Goal: Navigation & Orientation: Find specific page/section

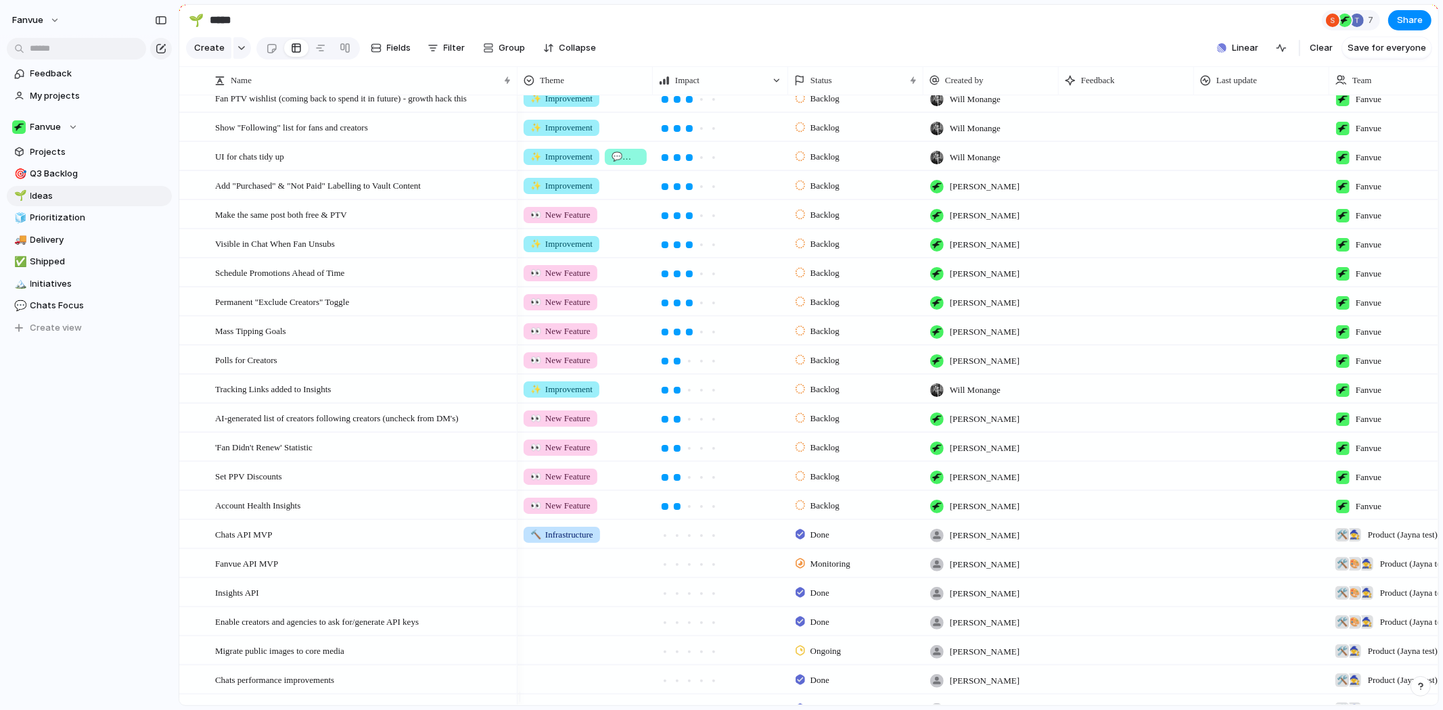
scroll to position [827, 0]
click at [1364, 30] on div "7" at bounding box center [1351, 20] width 58 height 20
click at [834, 58] on div "Seen by [PERSON_NAME] Augustinas [PERSON_NAME] [PERSON_NAME] [PERSON_NAME] Will…" at bounding box center [721, 355] width 1443 height 710
click at [61, 143] on link "Projects" at bounding box center [89, 152] width 165 height 20
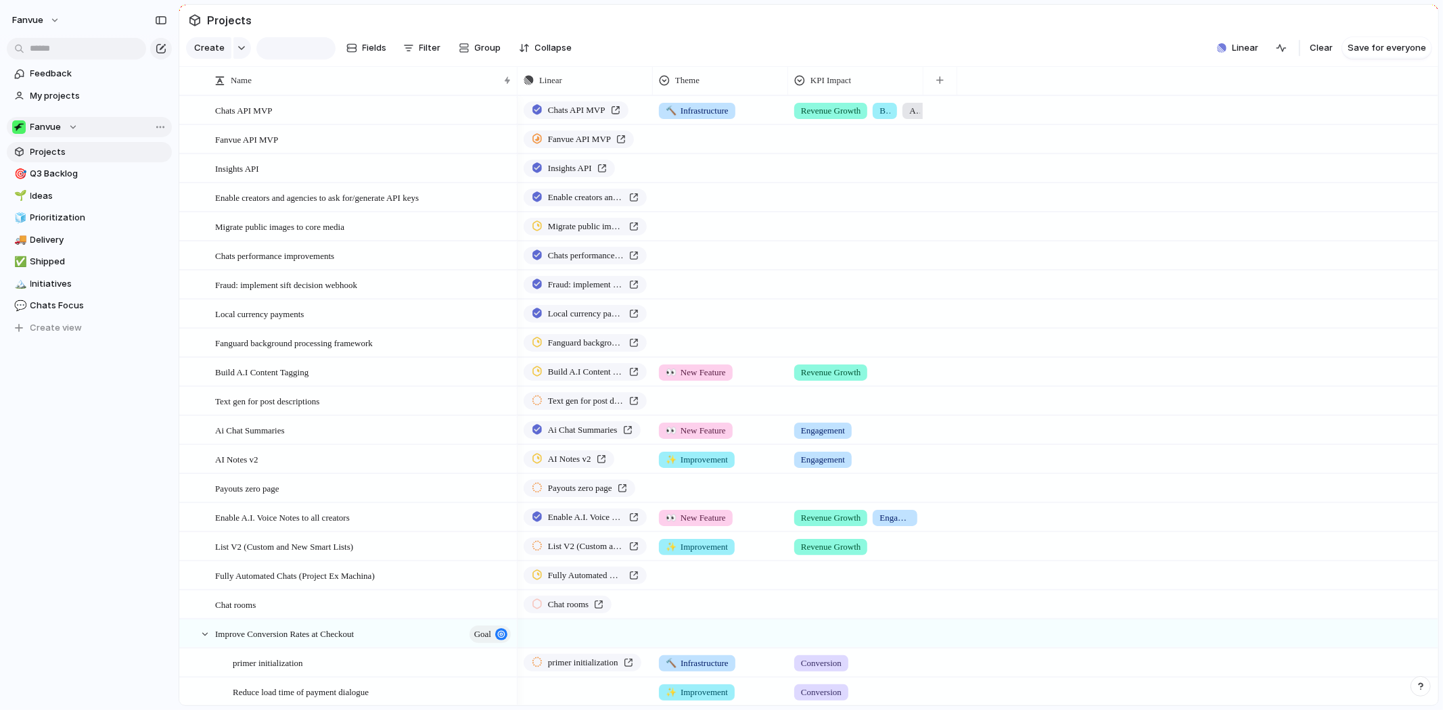
click at [62, 124] on div "Fanvue" at bounding box center [45, 127] width 66 height 14
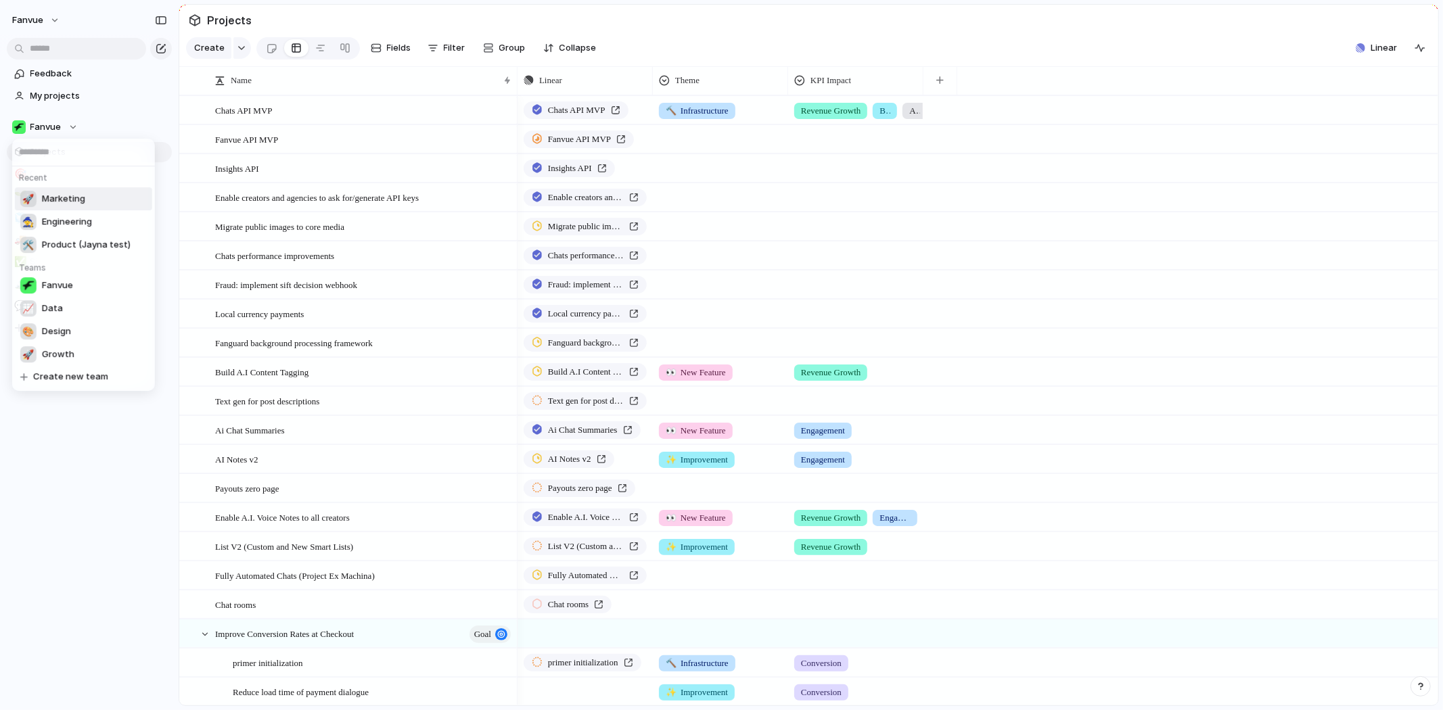
click at [76, 198] on span "Marketing" at bounding box center [63, 199] width 43 height 14
